Goal: Task Accomplishment & Management: Complete application form

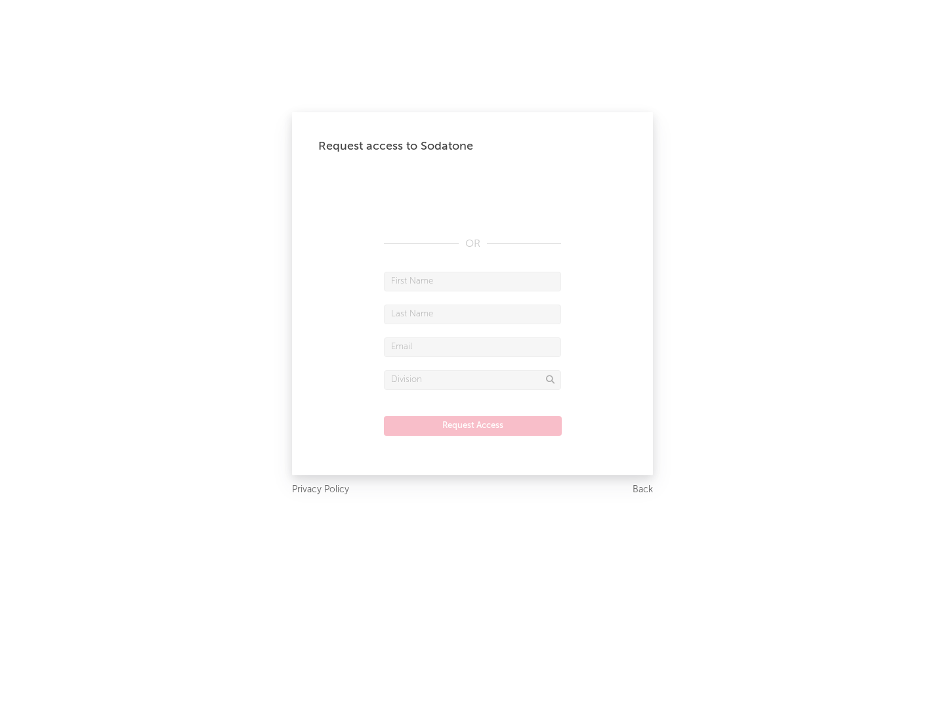
click at [472, 281] on input "text" at bounding box center [472, 282] width 177 height 20
type input "[PERSON_NAME]"
click at [472, 314] on input "text" at bounding box center [472, 314] width 177 height 20
type input "[PERSON_NAME]"
click at [472, 346] on input "text" at bounding box center [472, 347] width 177 height 20
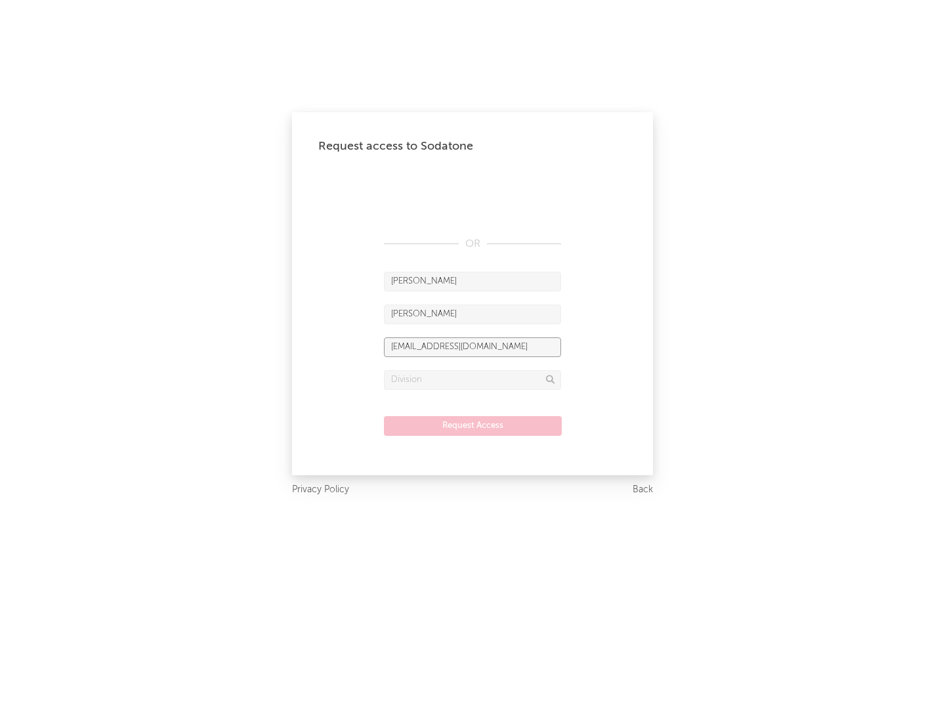
type input "[EMAIL_ADDRESS][DOMAIN_NAME]"
click at [472, 379] on input "text" at bounding box center [472, 380] width 177 height 20
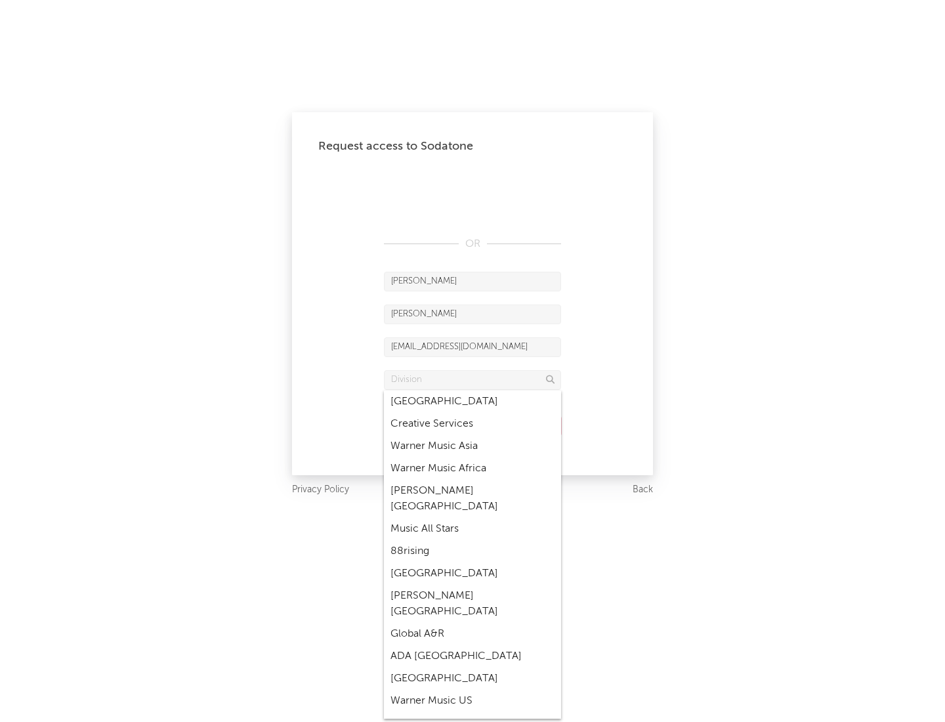
click at [472, 518] on div "Music All Stars" at bounding box center [472, 529] width 177 height 22
type input "Music All Stars"
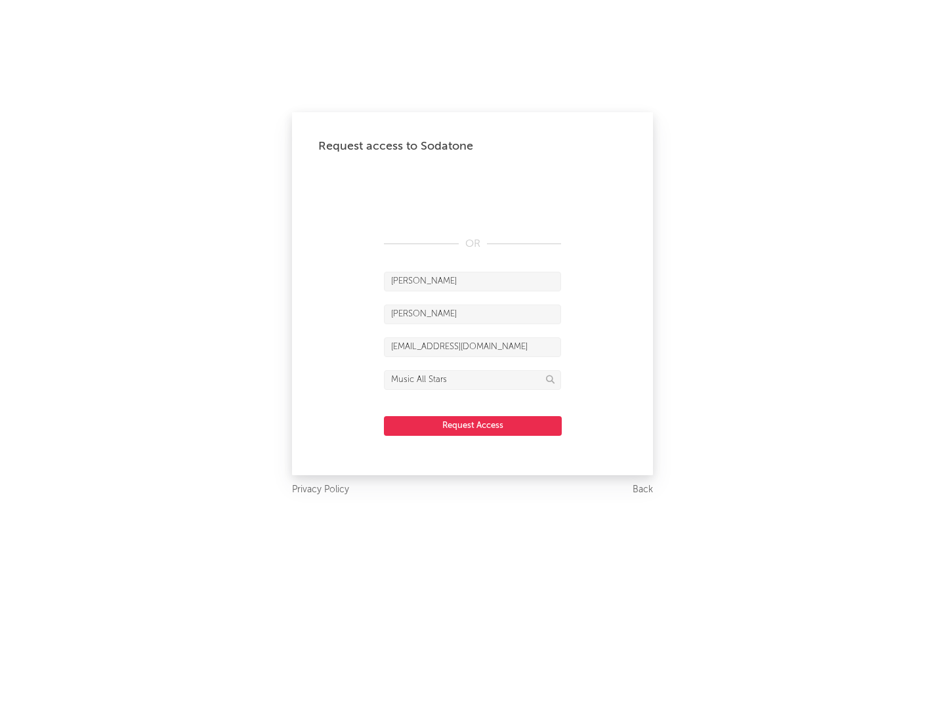
click at [472, 425] on button "Request Access" at bounding box center [473, 426] width 178 height 20
